Goal: Find specific page/section: Find specific page/section

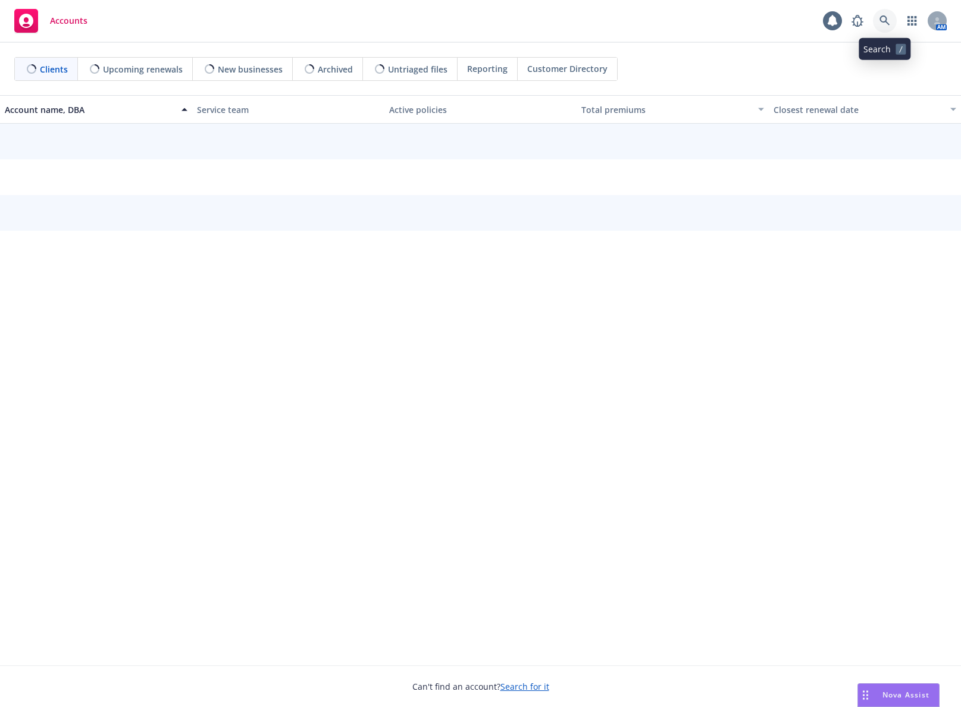
click at [880, 24] on icon at bounding box center [884, 20] width 11 height 11
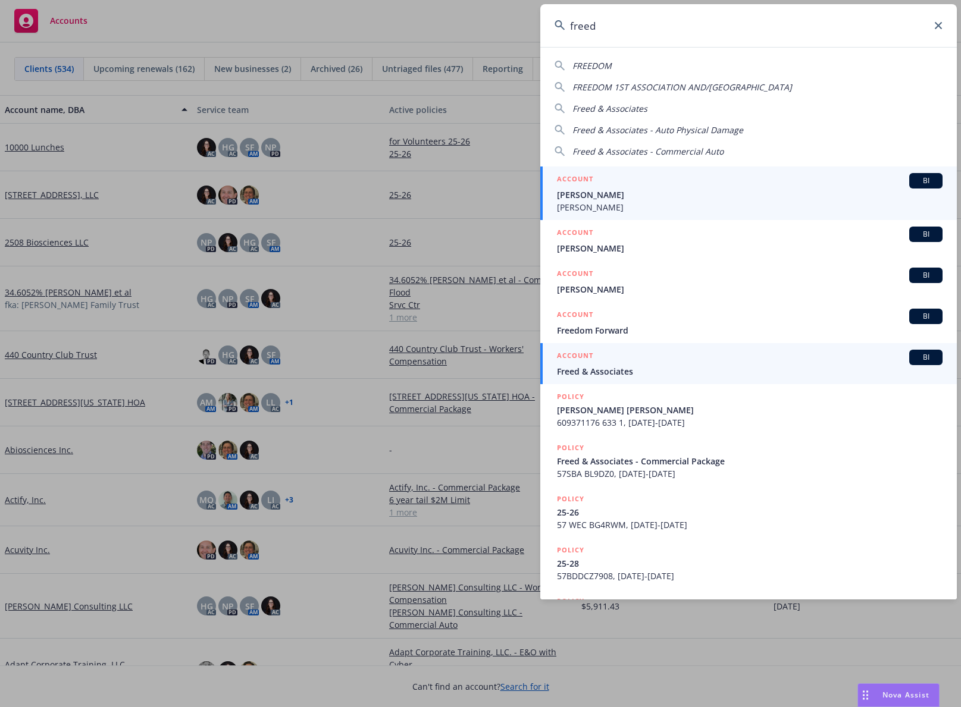
type input "freed"
click at [691, 356] on div "ACCOUNT BI" at bounding box center [749, 357] width 385 height 15
